Goal: Information Seeking & Learning: Learn about a topic

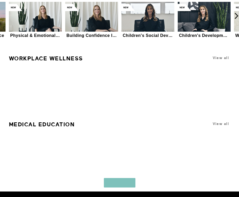
scroll to position [1953, 0]
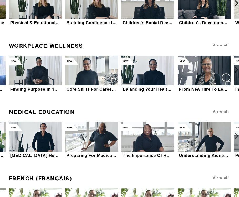
click at [37, 108] on link "Medical Education" at bounding box center [42, 111] width 66 height 11
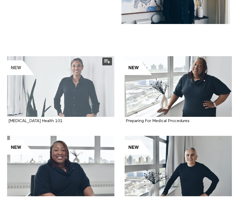
scroll to position [107, 0]
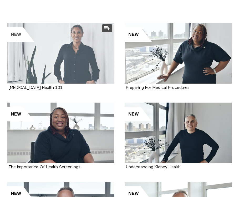
click at [75, 81] on div at bounding box center [60, 53] width 107 height 61
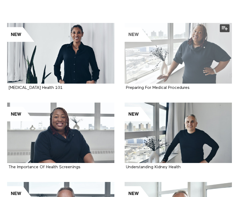
click at [199, 54] on div at bounding box center [178, 53] width 107 height 61
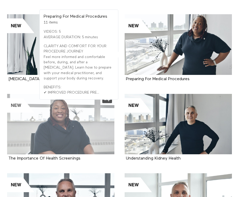
scroll to position [149, 0]
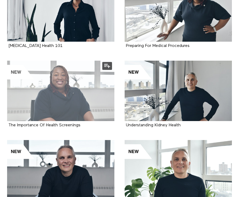
click at [66, 101] on div at bounding box center [60, 91] width 107 height 61
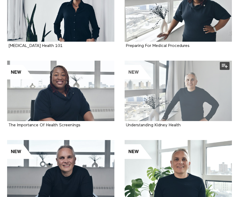
click at [200, 74] on div at bounding box center [178, 91] width 107 height 61
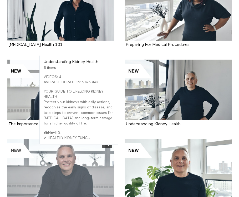
scroll to position [210, 0]
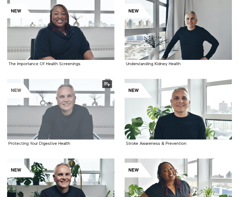
click at [87, 111] on div at bounding box center [60, 109] width 107 height 61
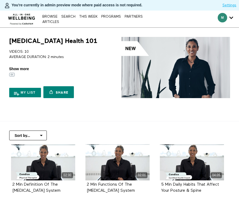
click at [20, 69] on span "Show more" at bounding box center [19, 69] width 20 height 6
click at [0, 0] on input "Show more Show less" at bounding box center [0, 0] width 0 height 0
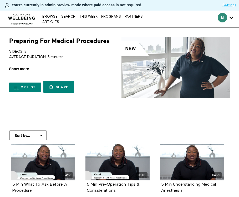
click at [17, 67] on span "Show more" at bounding box center [19, 69] width 20 height 6
click at [0, 0] on input "Show more Show less" at bounding box center [0, 0] width 0 height 0
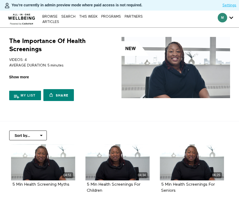
click at [22, 76] on span "Show more" at bounding box center [19, 77] width 20 height 6
click at [0, 0] on input "Show more Show less" at bounding box center [0, 0] width 0 height 0
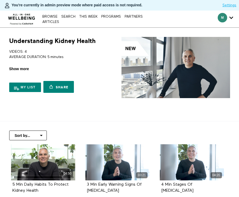
click at [13, 70] on span "Show more" at bounding box center [19, 69] width 20 height 6
click at [0, 0] on input "Show more Show less" at bounding box center [0, 0] width 0 height 0
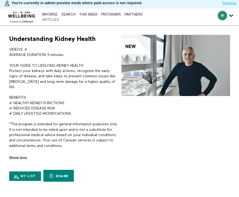
scroll to position [10, 0]
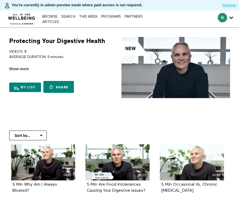
click at [17, 65] on div "VIDEOS: 8 AVERAGE DURATION: 5 minutes IDENTIFY, PREVENT, & TREAT DIGESTIVE ISSU…" at bounding box center [63, 58] width 109 height 27
click at [16, 67] on span "Show more" at bounding box center [19, 69] width 20 height 6
click at [0, 0] on input "Show more Show less" at bounding box center [0, 0] width 0 height 0
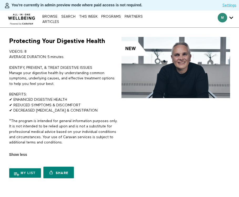
click at [23, 16] on img at bounding box center [21, 18] width 31 height 16
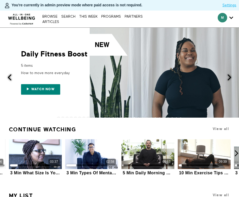
click at [14, 77] on div "Daily Fitness Boost 5 items How to move more everyday Watch now" at bounding box center [63, 73] width 126 height 44
click at [24, 22] on img at bounding box center [21, 18] width 31 height 16
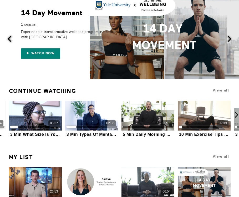
scroll to position [29, 0]
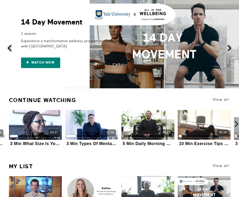
click at [229, 47] on span at bounding box center [229, 48] width 7 height 7
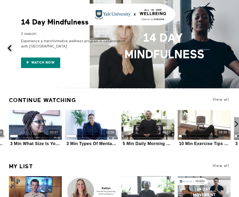
click at [230, 47] on span at bounding box center [229, 48] width 7 height 7
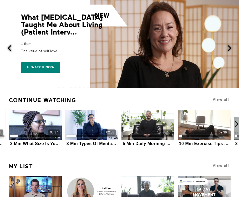
click at [228, 48] on span at bounding box center [229, 48] width 7 height 7
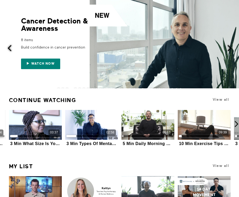
click at [48, 51] on div "Build confidence in cancer prevention" at bounding box center [73, 47] width 105 height 9
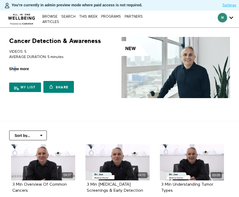
click at [15, 71] on span "Show more" at bounding box center [19, 69] width 20 height 6
click at [0, 0] on input "Show more Show less" at bounding box center [0, 0] width 0 height 0
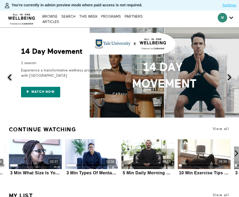
scroll to position [29, 0]
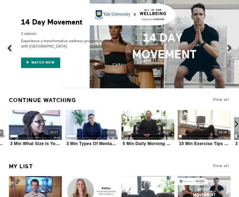
click at [227, 49] on span at bounding box center [229, 48] width 7 height 7
click at [229, 48] on span at bounding box center [229, 48] width 7 height 7
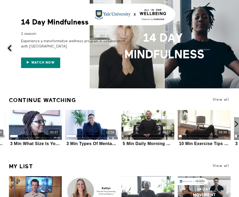
click at [229, 48] on span at bounding box center [229, 48] width 7 height 7
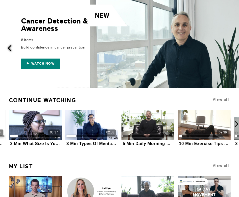
click at [229, 48] on span at bounding box center [229, 48] width 7 height 7
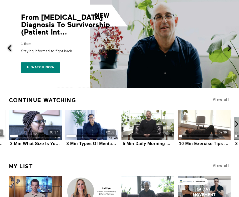
click at [232, 43] on button at bounding box center [232, 48] width 13 height 100
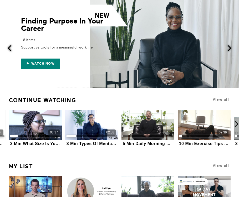
click at [44, 53] on div "Watch now" at bounding box center [73, 60] width 105 height 17
drag, startPoint x: 233, startPoint y: 50, endPoint x: 228, endPoint y: 49, distance: 5.1
click at [232, 50] on span at bounding box center [229, 48] width 7 height 7
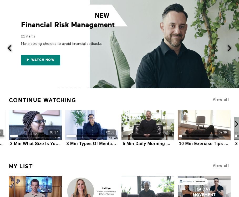
click at [64, 41] on div "Make strong choices to avoid financial setbacks" at bounding box center [73, 43] width 105 height 9
click at [229, 52] on button at bounding box center [232, 48] width 13 height 100
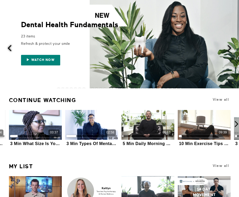
click at [229, 52] on button at bounding box center [232, 48] width 13 height 100
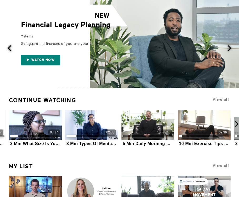
click at [229, 52] on button at bounding box center [232, 48] width 13 height 100
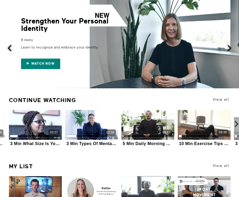
click at [229, 52] on button at bounding box center [232, 48] width 13 height 100
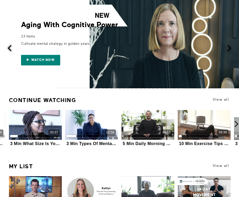
click at [229, 52] on button at bounding box center [232, 48] width 13 height 100
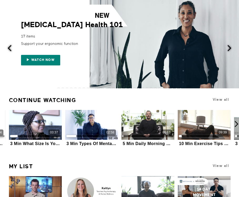
click at [229, 52] on button at bounding box center [232, 48] width 13 height 100
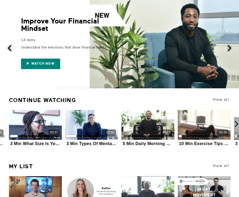
click at [229, 52] on button at bounding box center [232, 48] width 13 height 100
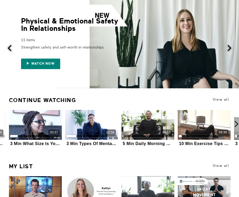
click at [229, 52] on button at bounding box center [232, 48] width 13 height 100
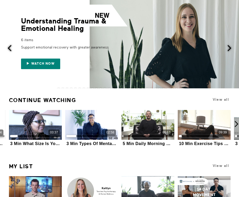
click at [229, 52] on button at bounding box center [232, 48] width 13 height 100
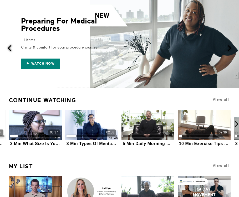
click at [229, 52] on button at bounding box center [232, 48] width 13 height 100
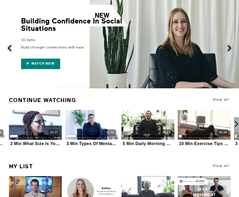
click at [229, 52] on button at bounding box center [232, 48] width 13 height 100
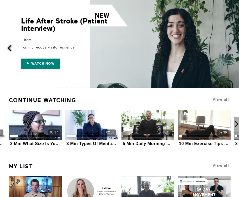
click at [229, 52] on button at bounding box center [232, 48] width 13 height 100
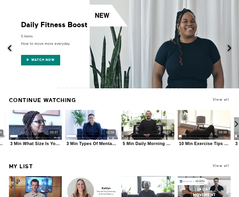
click at [229, 52] on button at bounding box center [232, 48] width 13 height 100
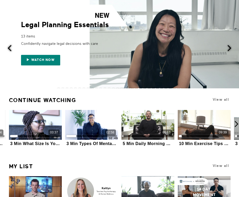
click at [229, 52] on button at bounding box center [232, 48] width 13 height 100
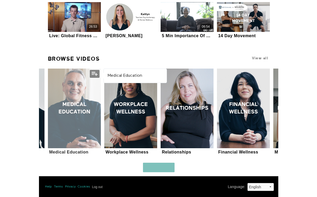
scroll to position [0, 0]
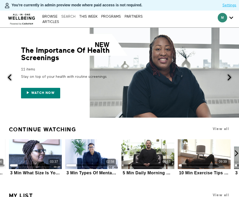
click at [66, 17] on link "Search" at bounding box center [68, 16] width 17 height 3
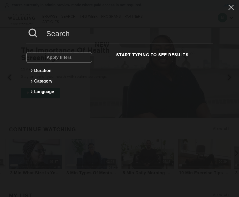
click at [68, 34] on input at bounding box center [127, 33] width 171 height 14
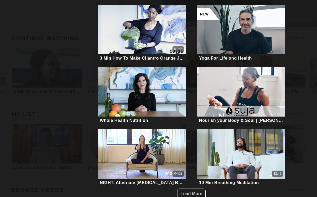
scroll to position [159, 0]
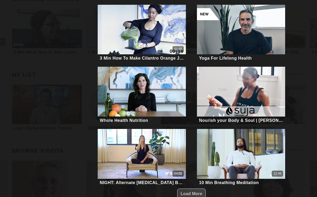
type input "immunity"
click at [185, 188] on span "Load More" at bounding box center [192, 193] width 22 height 10
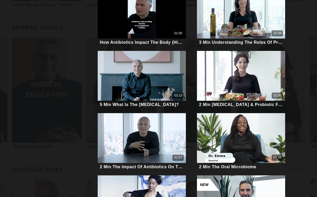
scroll to position [155, 0]
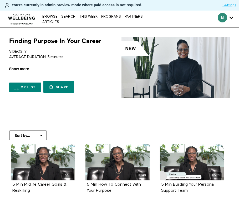
click at [24, 70] on span "Show more" at bounding box center [19, 69] width 20 height 6
click at [0, 0] on input "Show more Show less" at bounding box center [0, 0] width 0 height 0
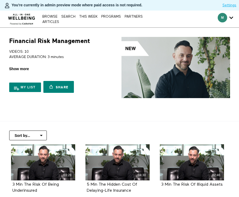
click at [22, 71] on span "Show more" at bounding box center [19, 69] width 20 height 6
click at [0, 0] on input "Show more Show less" at bounding box center [0, 0] width 0 height 0
